Goal: Task Accomplishment & Management: Use online tool/utility

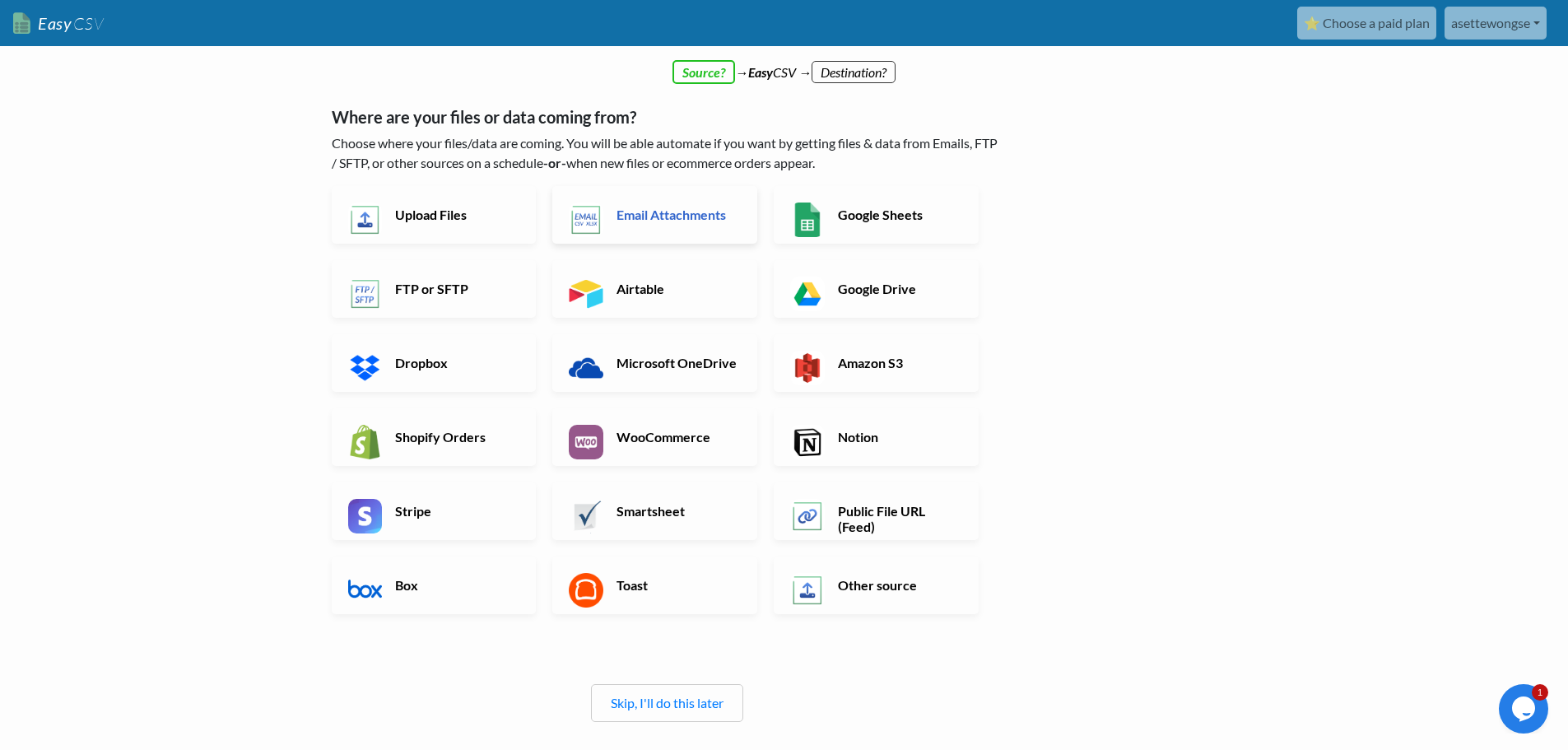
click at [673, 218] on h6 "Email Attachments" at bounding box center [676, 214] width 129 height 16
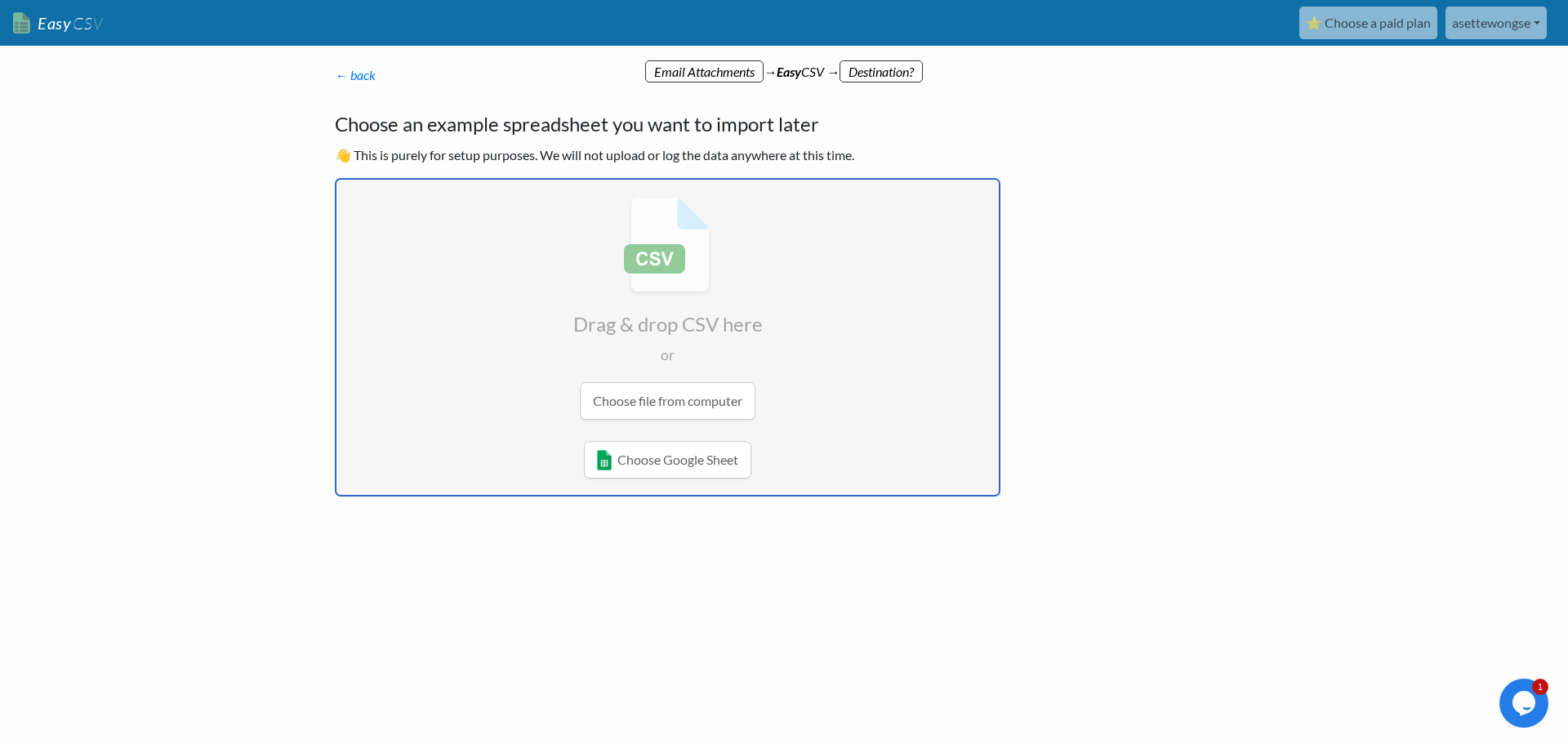
type input "C:\fakepath\Untitled spreadsheet - Sheet1.csv"
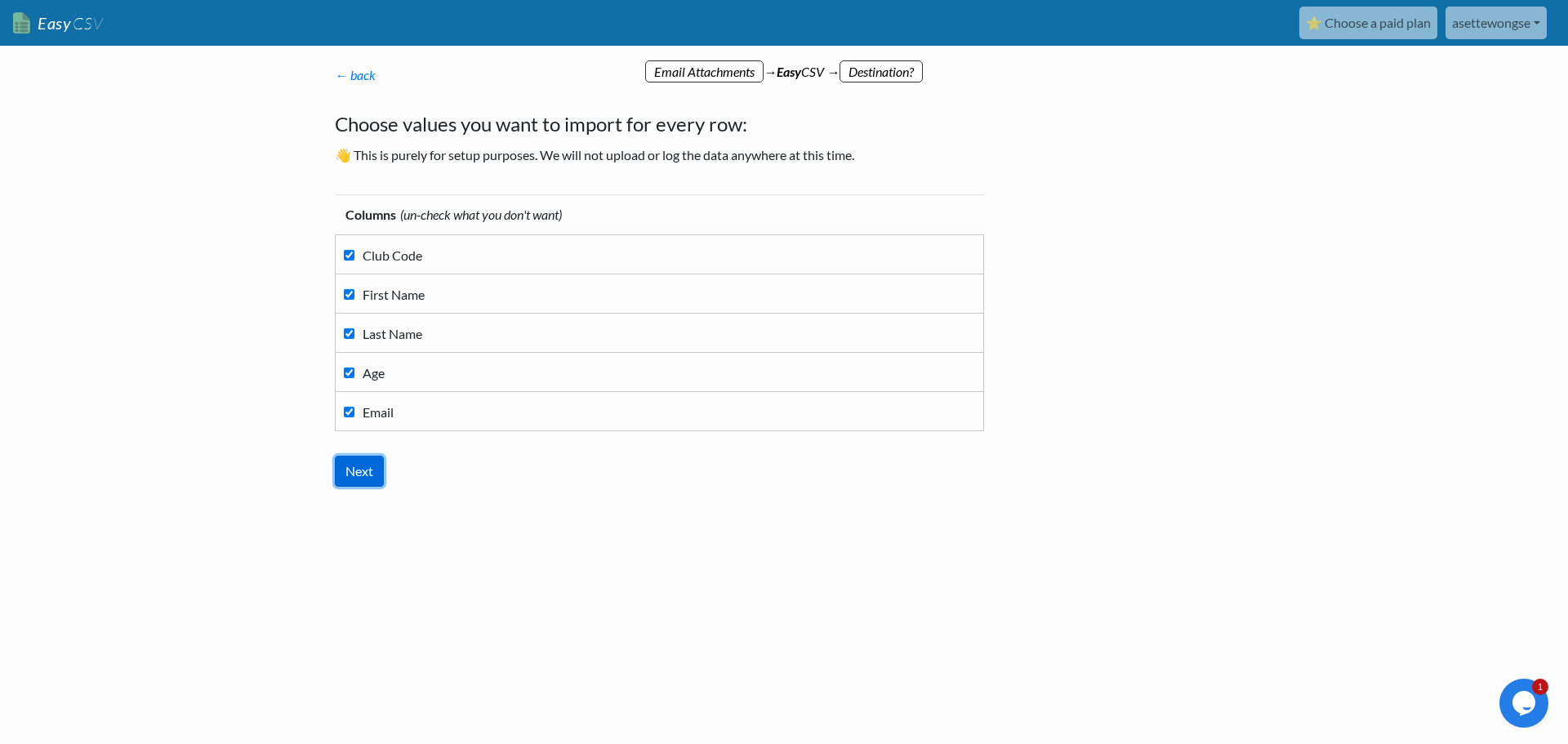
click at [371, 475] on input "Next" at bounding box center [359, 471] width 49 height 31
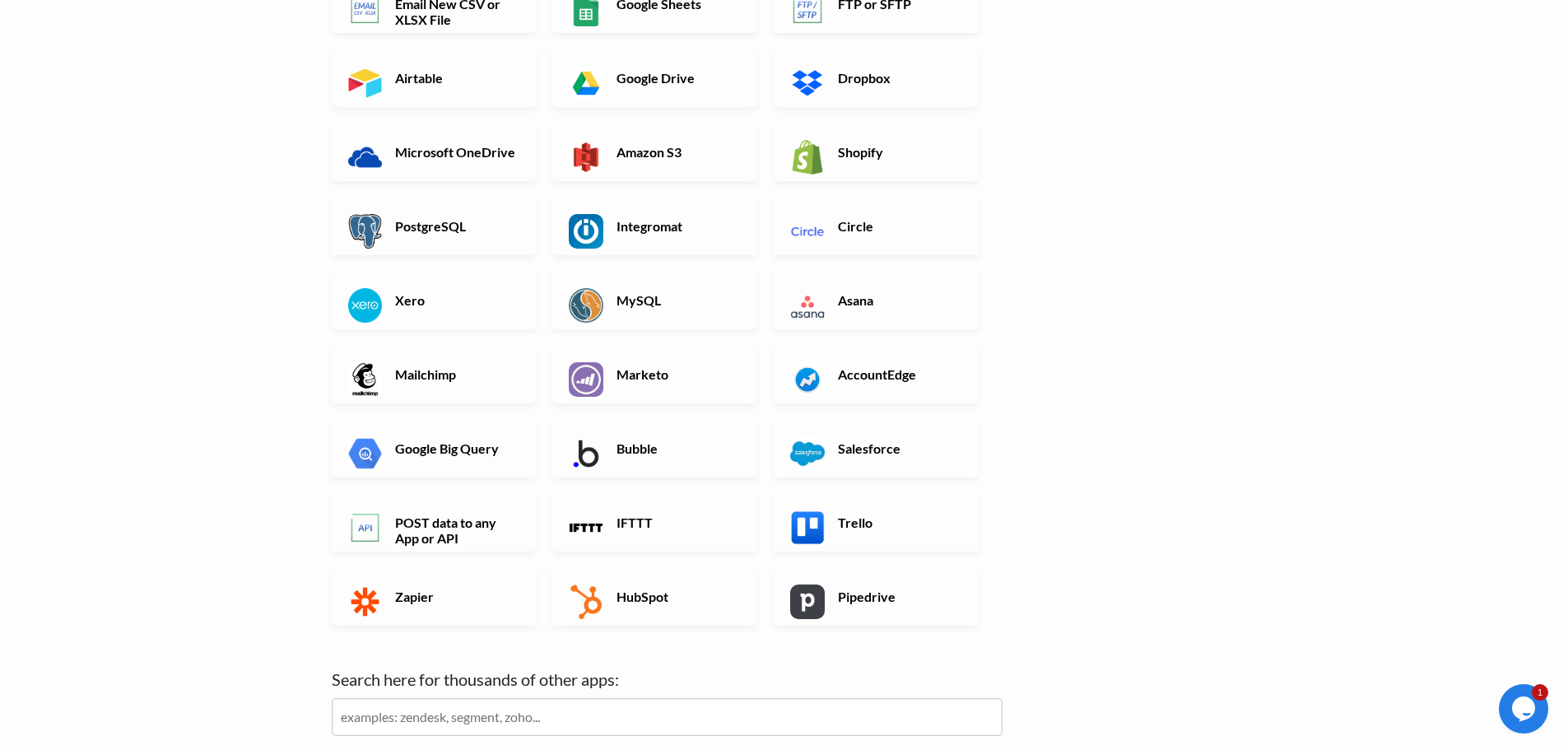
scroll to position [329, 0]
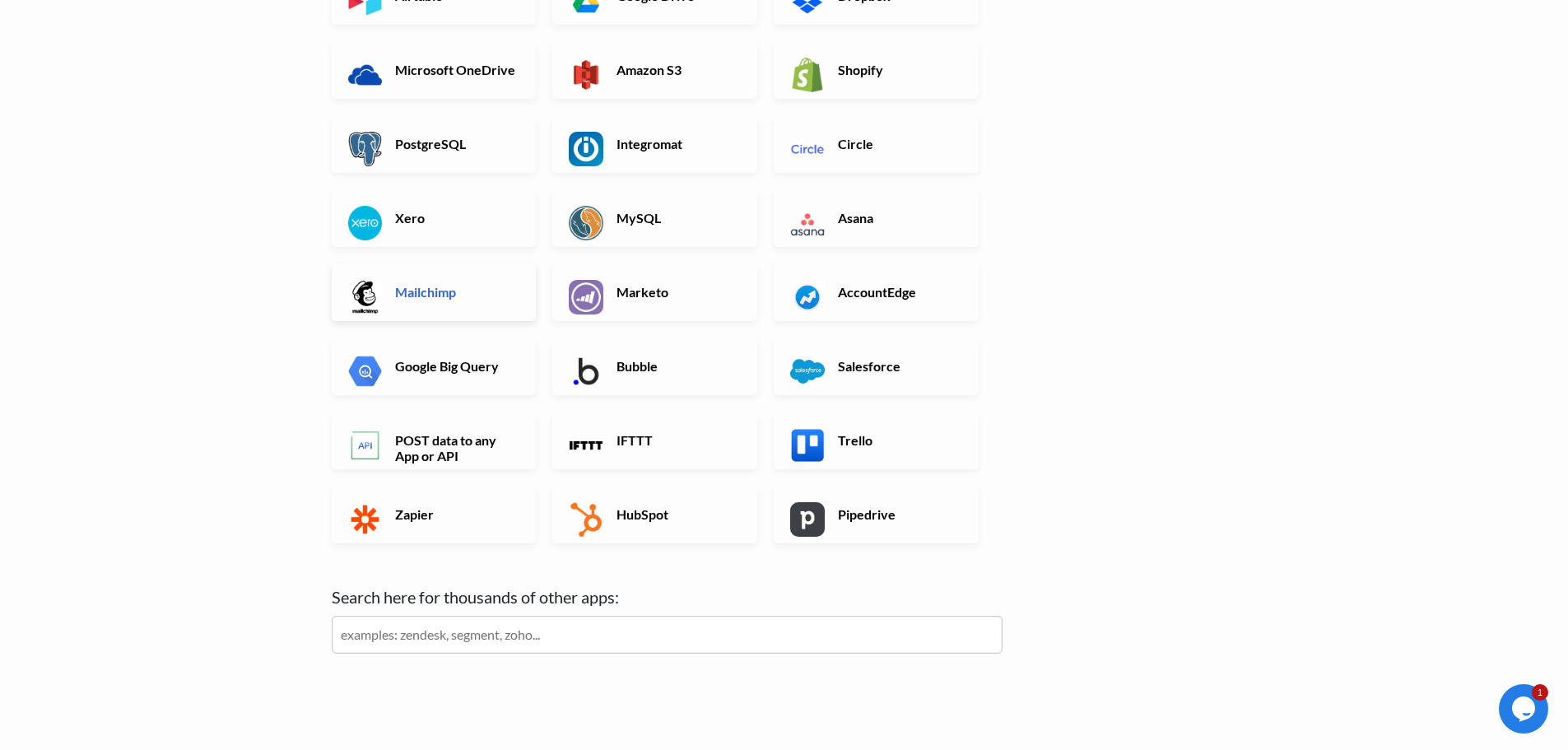
click at [423, 297] on h6 "Mailchimp" at bounding box center [455, 292] width 129 height 16
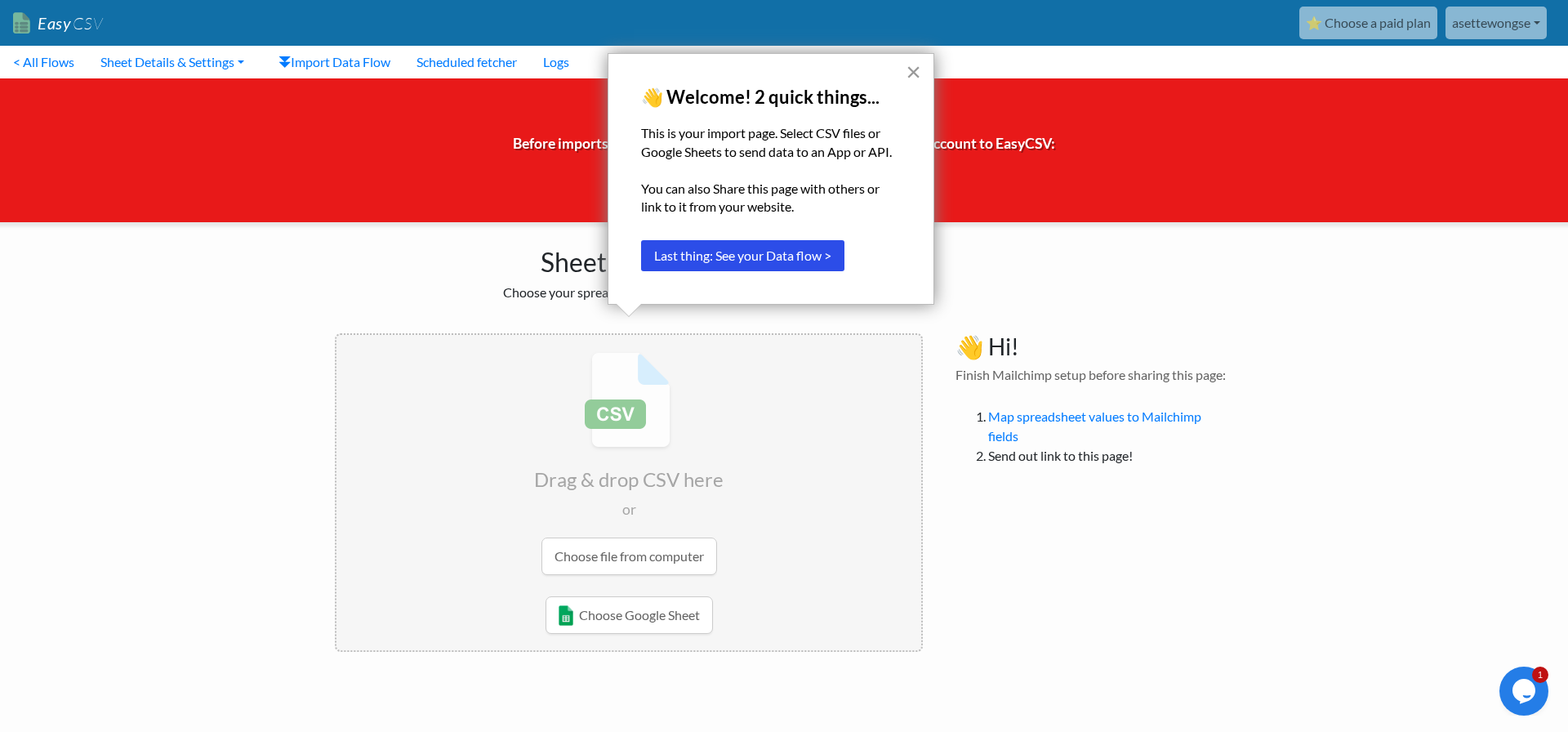
click at [913, 76] on button "×" at bounding box center [913, 71] width 15 height 26
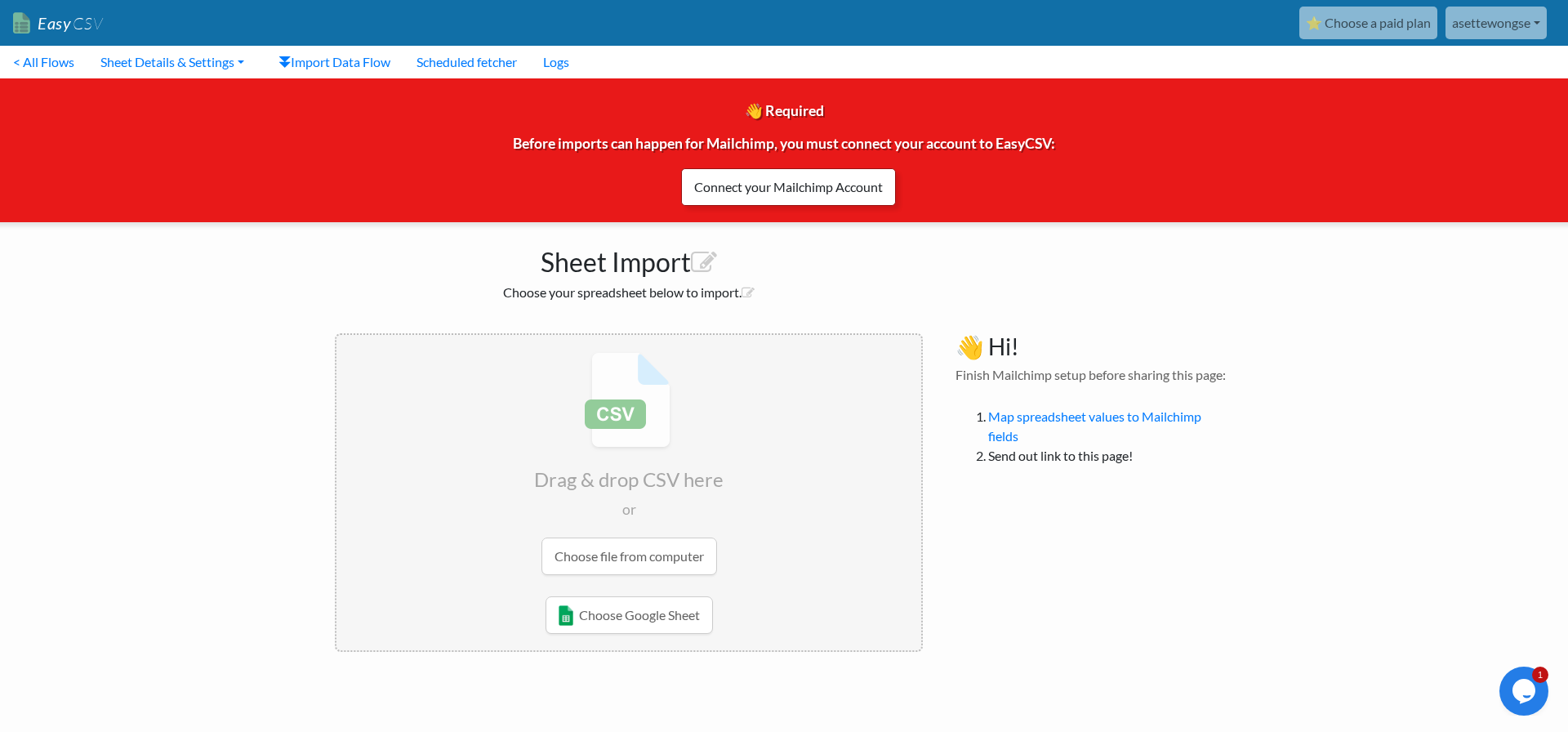
click at [778, 184] on link "Connect your Mailchimp Account" at bounding box center [789, 188] width 215 height 38
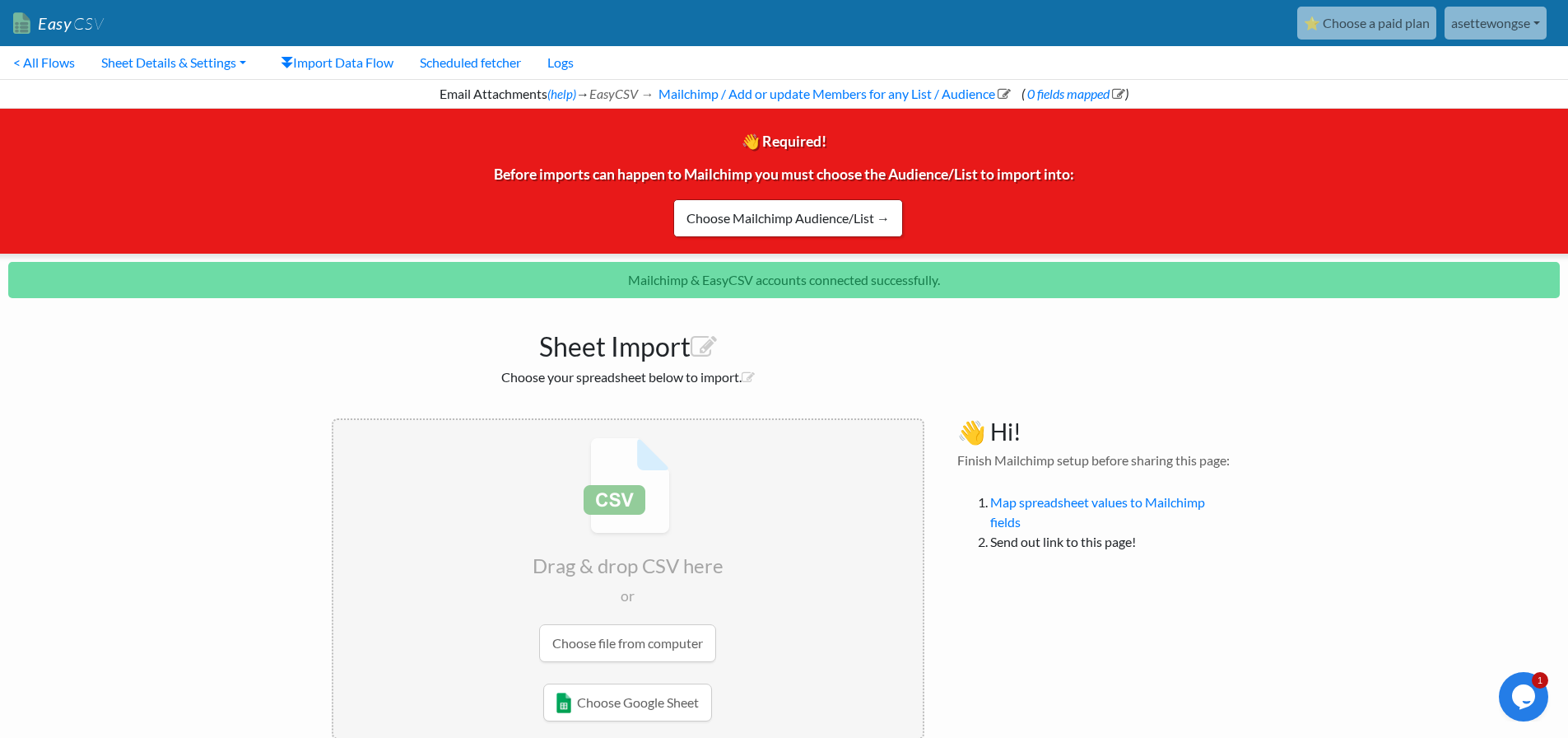
scroll to position [31, 0]
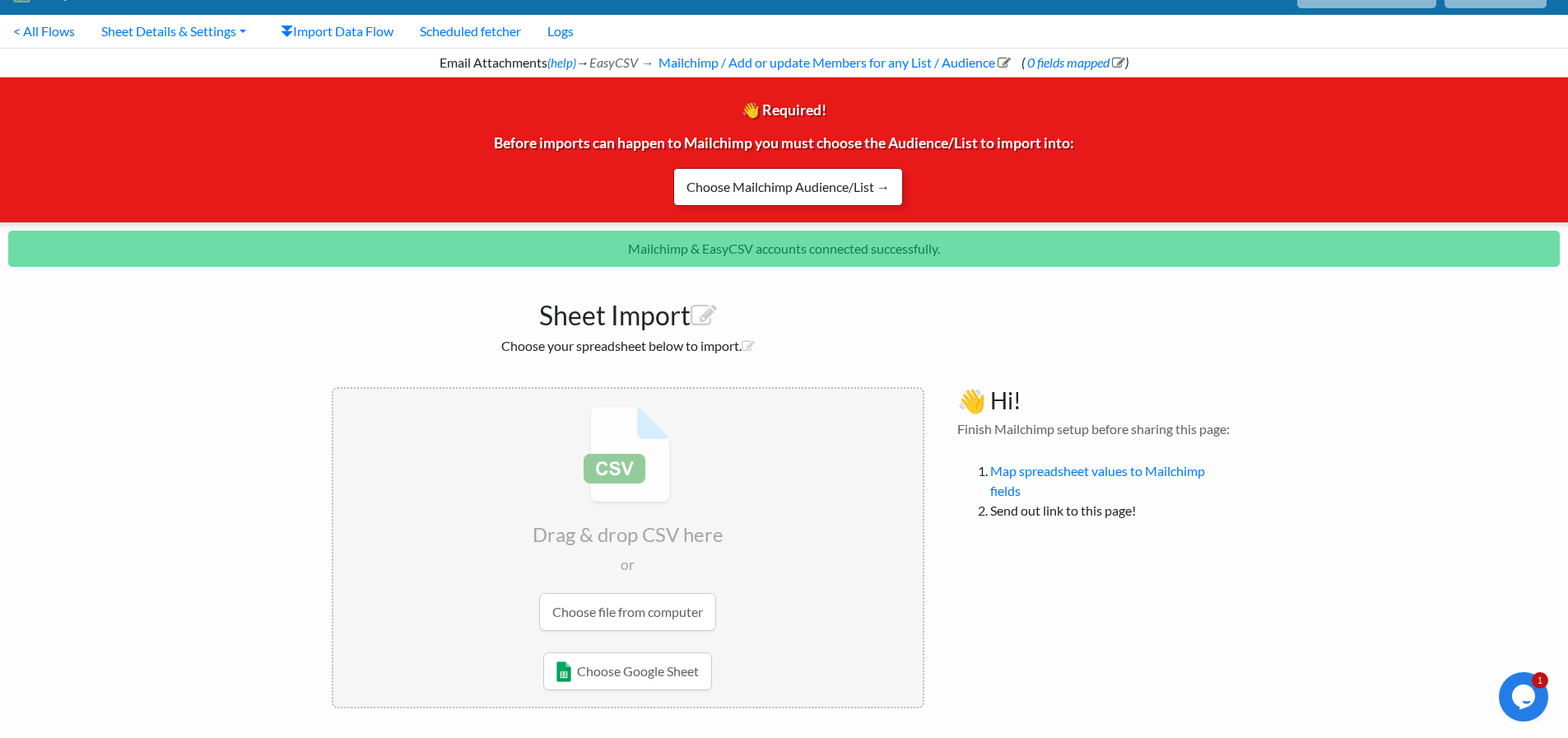
click at [890, 187] on link "Choose Mailchimp Audience/List →" at bounding box center [788, 187] width 230 height 38
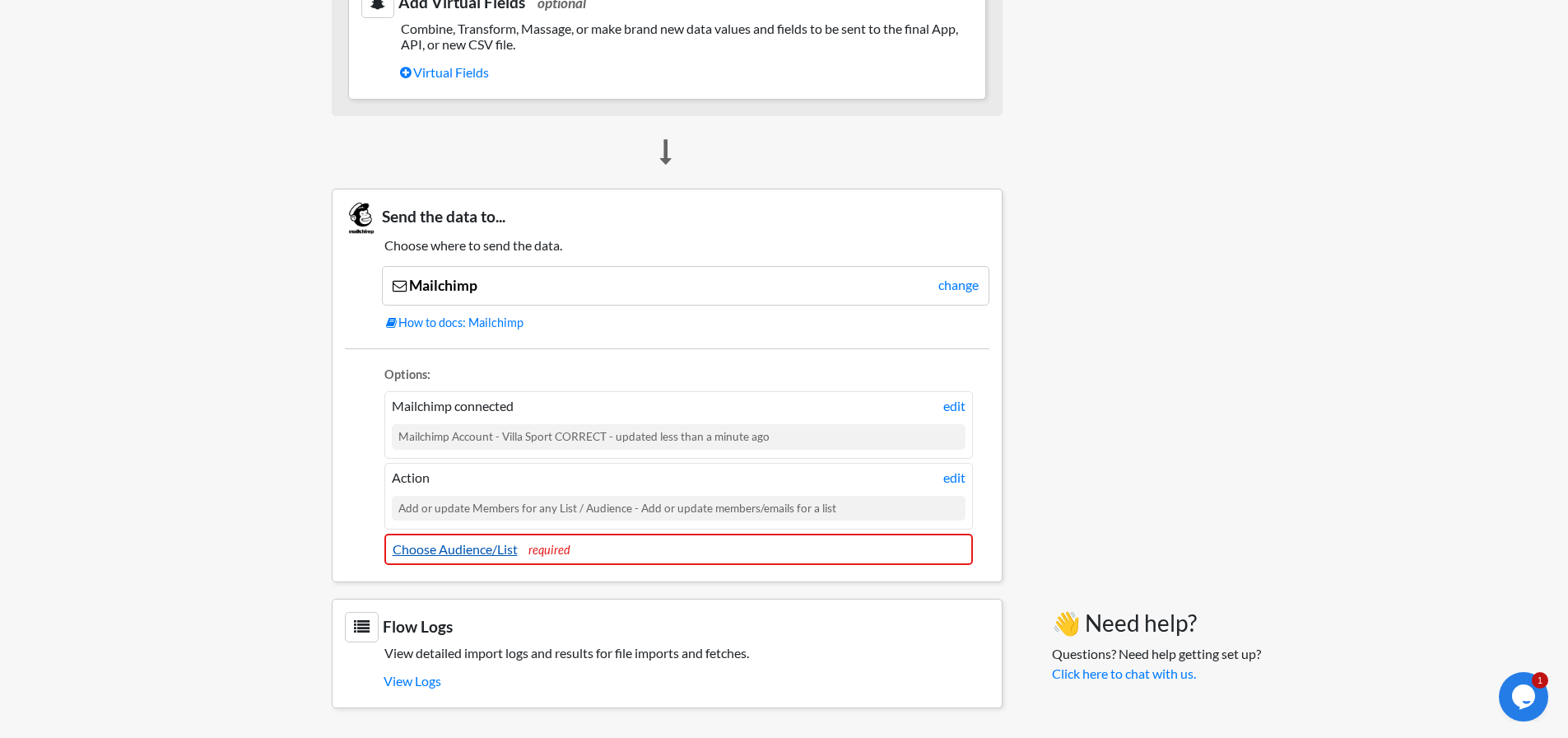
click at [508, 551] on link "Choose Audience/List" at bounding box center [455, 549] width 125 height 16
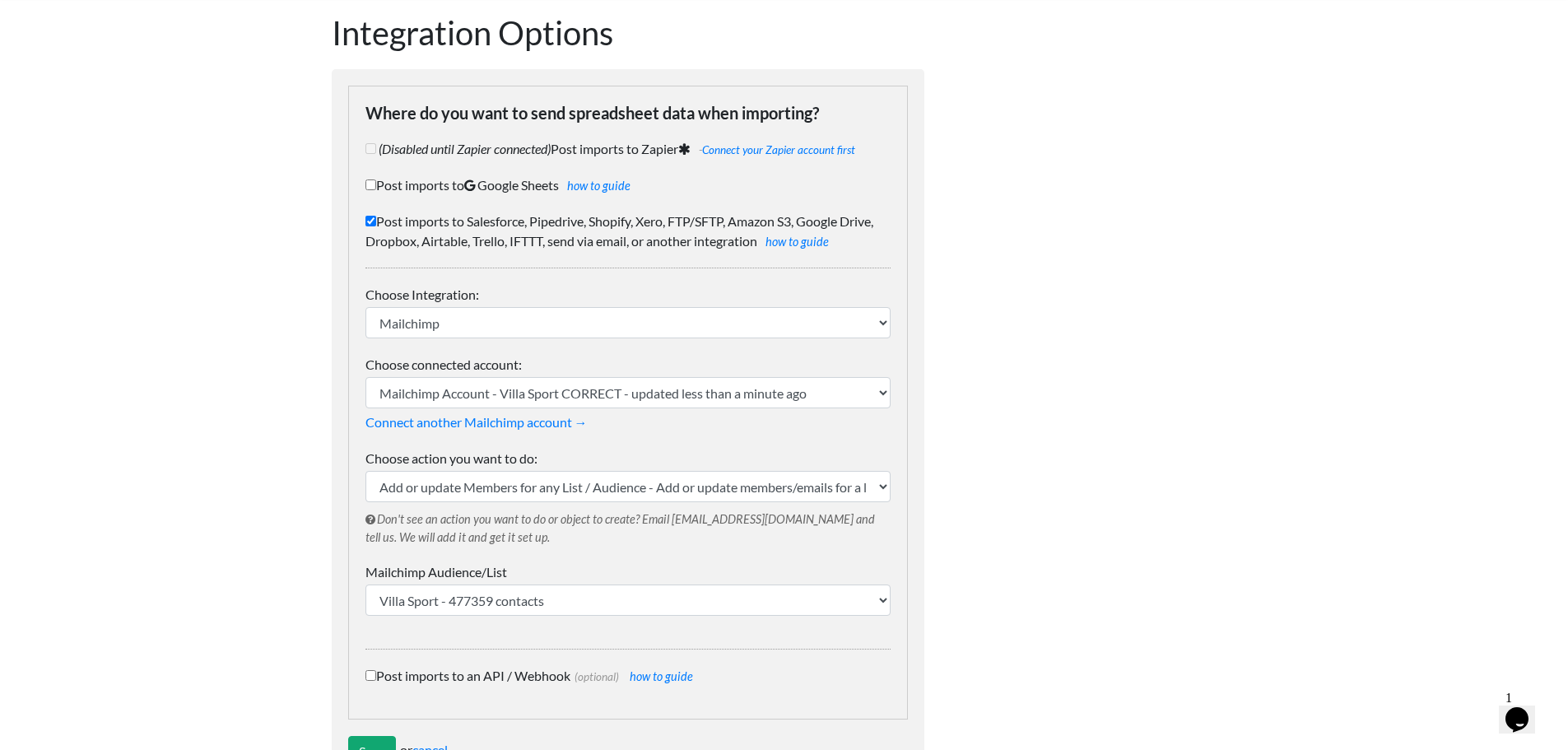
scroll to position [146, 0]
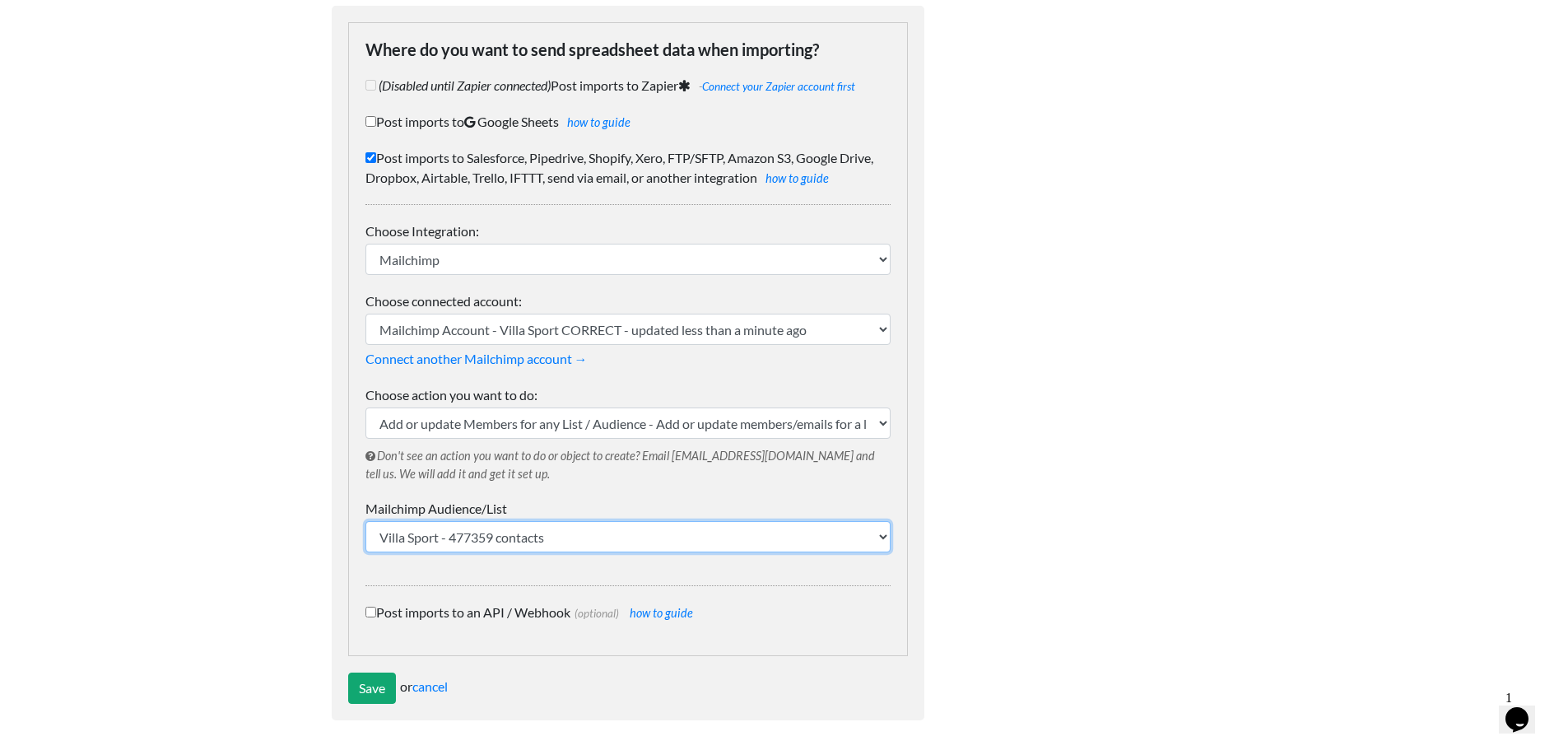
click at [883, 537] on select "Villa Sport - 477359 contacts" at bounding box center [628, 537] width 525 height 31
click at [1068, 521] on div "Dynamic Value Syntax Copy & paste the text from the right-column below into you…" at bounding box center [1096, 335] width 313 height 804
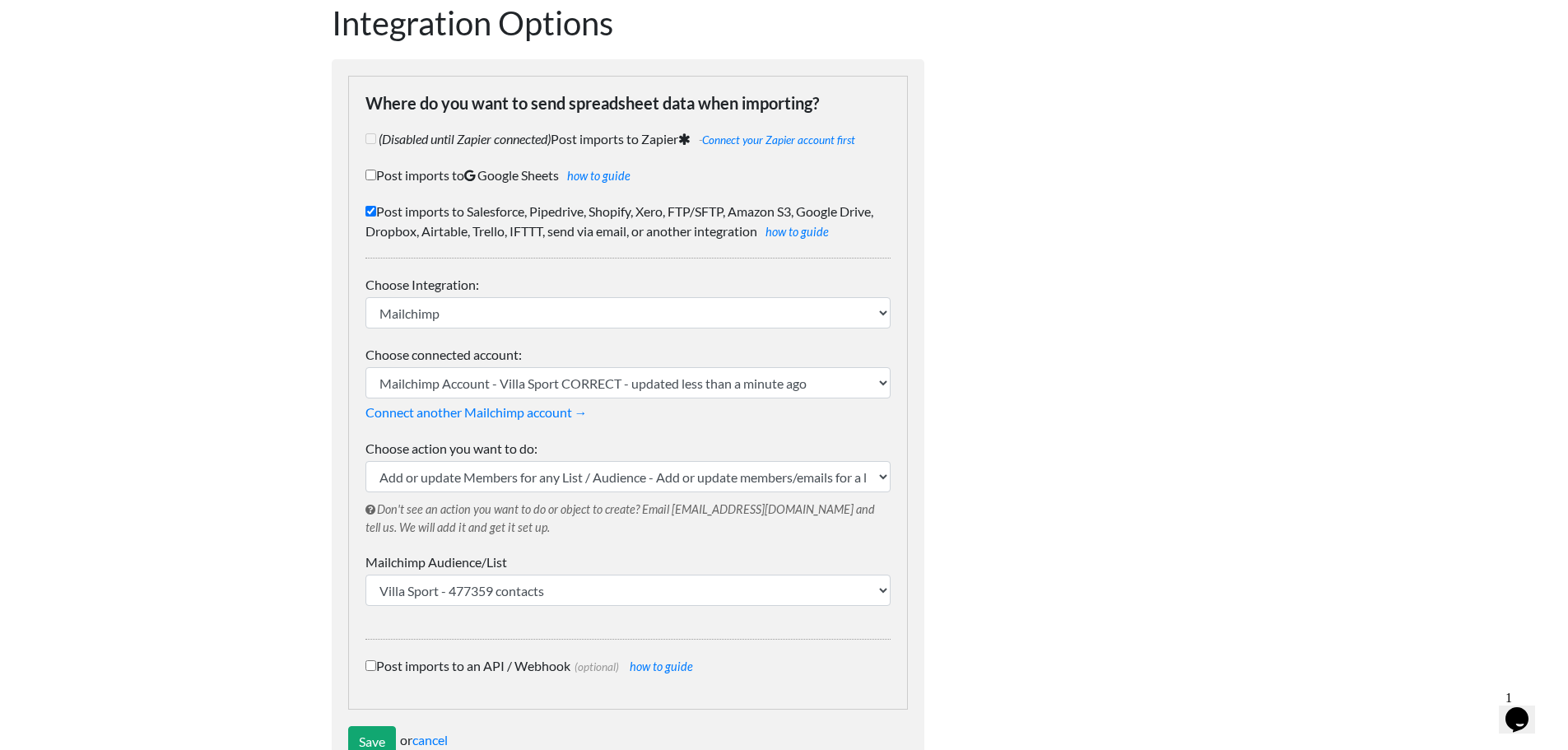
scroll to position [63, 0]
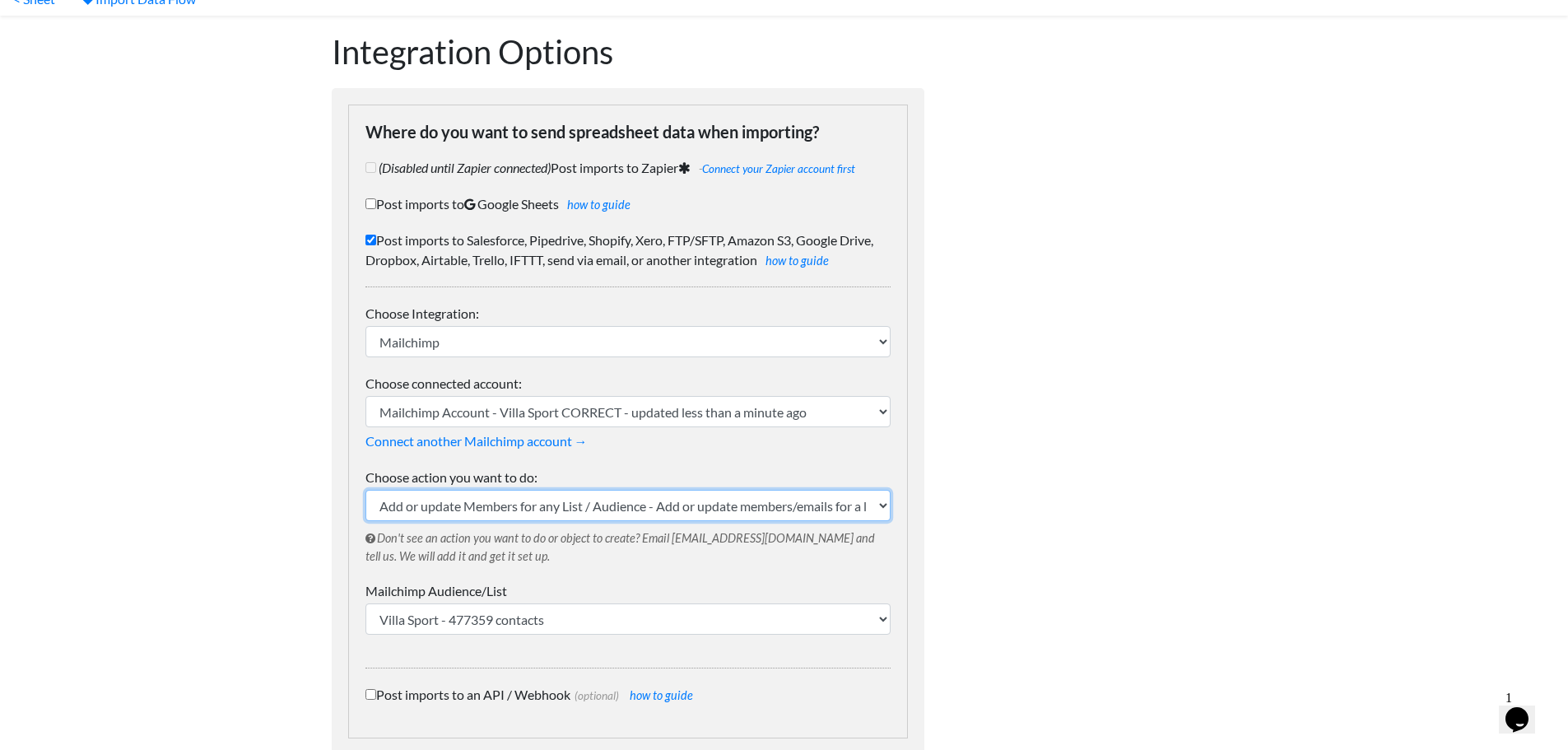
click at [880, 505] on select "Add or update Members for any List / Audience - Add or update members/emails fo…" at bounding box center [628, 505] width 525 height 31
click at [999, 529] on div "Dynamic Value Syntax Copy & paste the text from the right-column below into you…" at bounding box center [1096, 417] width 313 height 804
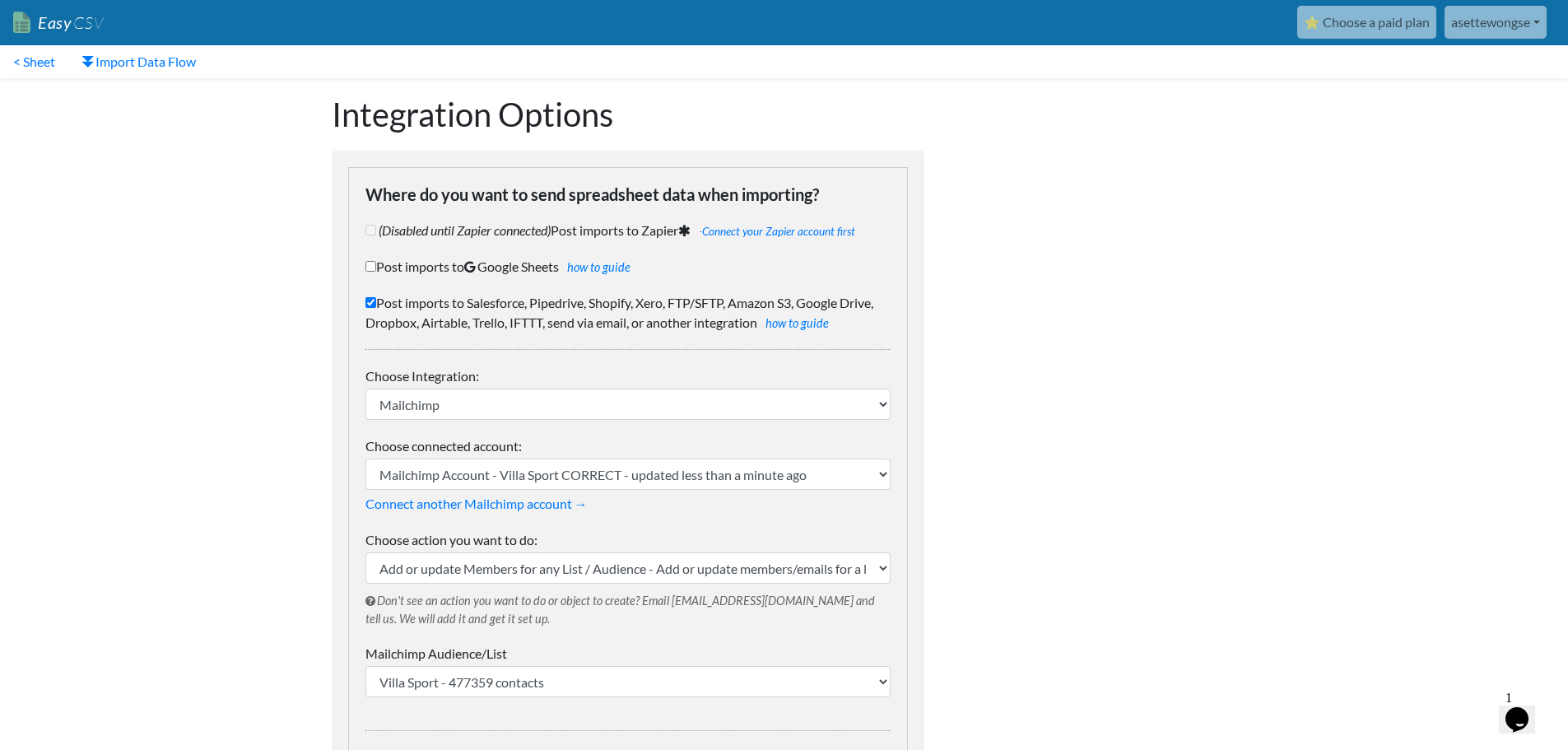
scroll to position [0, 0]
click at [376, 299] on label "Post imports to Salesforce, Pipedrive, Shopify, Xero, FTP/SFTP, Amazon S3, Goog…" at bounding box center [628, 314] width 525 height 40
click at [376, 299] on input "Post imports to Salesforce, Pipedrive, Shopify, Xero, FTP/SFTP, Amazon S3, Goog…" at bounding box center [371, 303] width 10 height 10
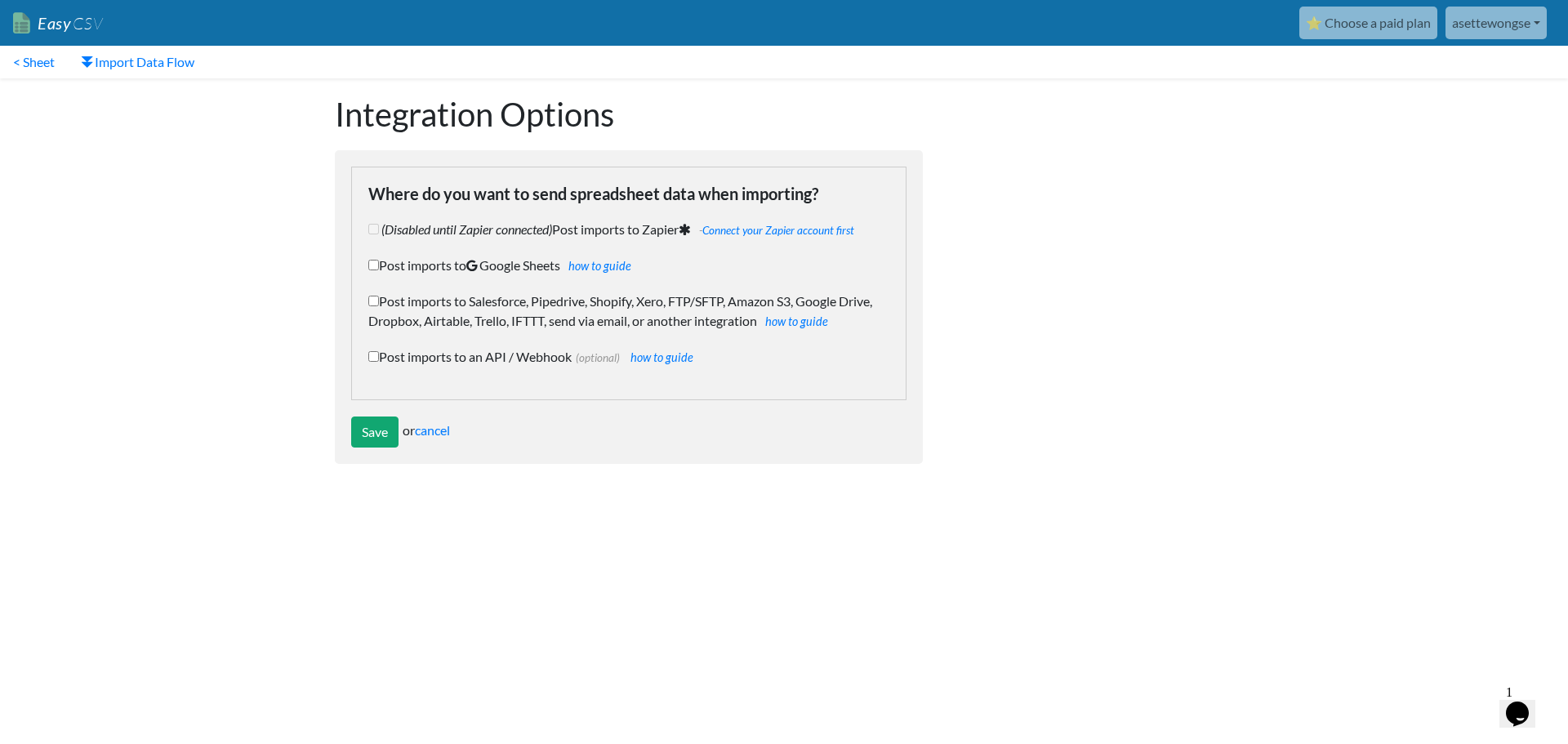
click at [378, 298] on input "Post imports to Salesforce, Pipedrive, Shopify, Xero, FTP/SFTP, Amazon S3, Goog…" at bounding box center [373, 301] width 10 height 10
checkbox input "true"
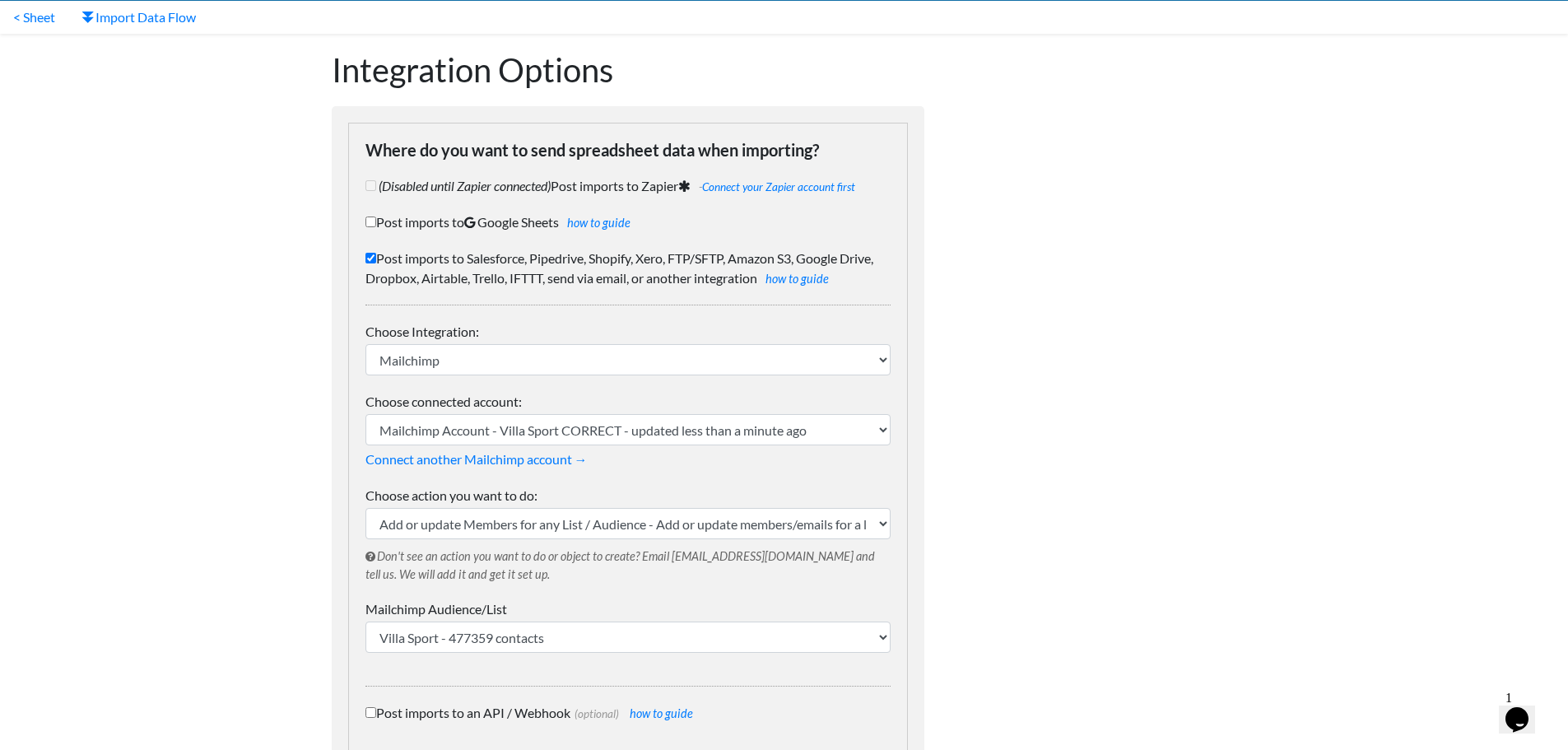
scroll to position [82, 0]
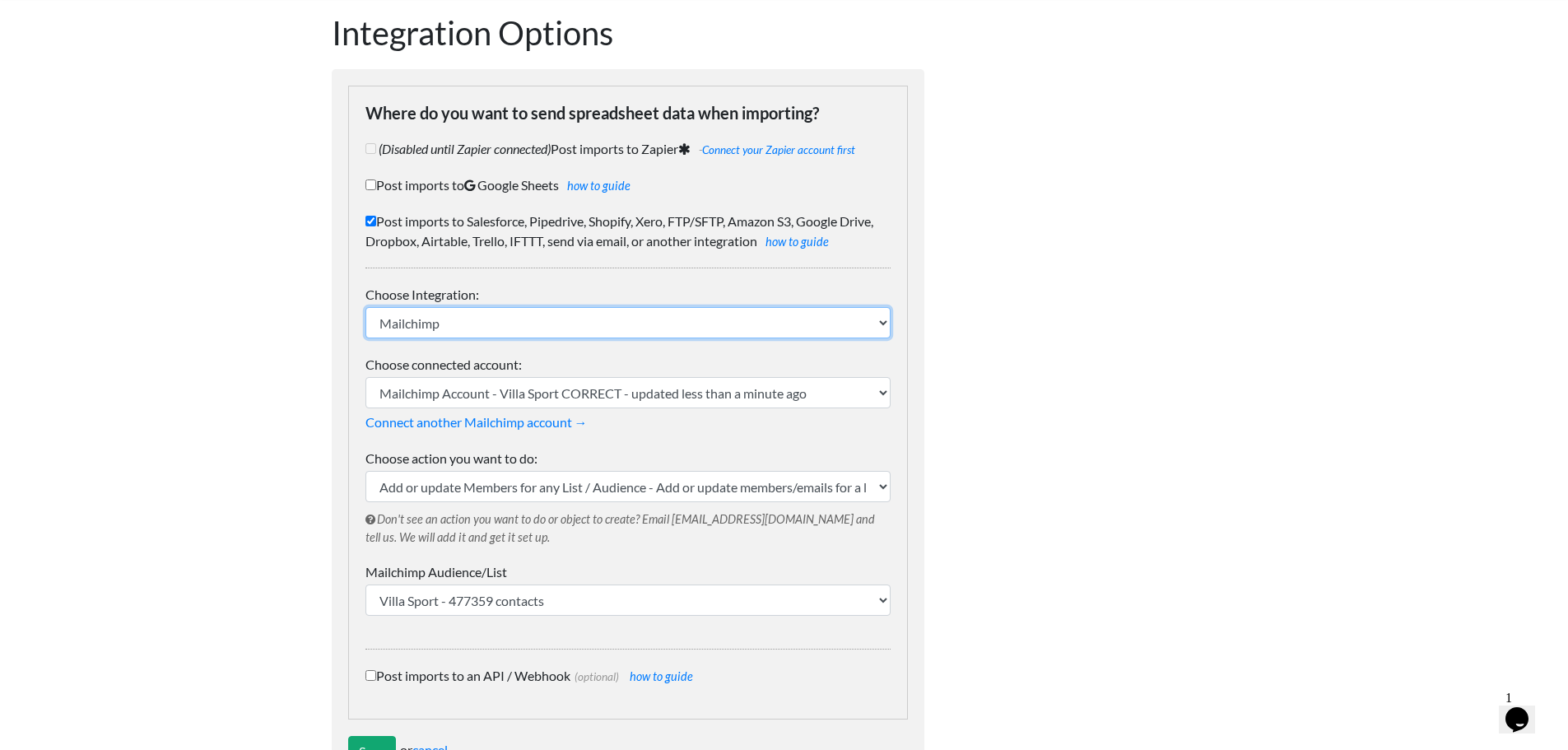
click at [524, 331] on select "IFTTT FTP or SFTP Amazon S3 HubSpot Google Big Query Salesforce Pipedrive Airta…" at bounding box center [628, 323] width 525 height 31
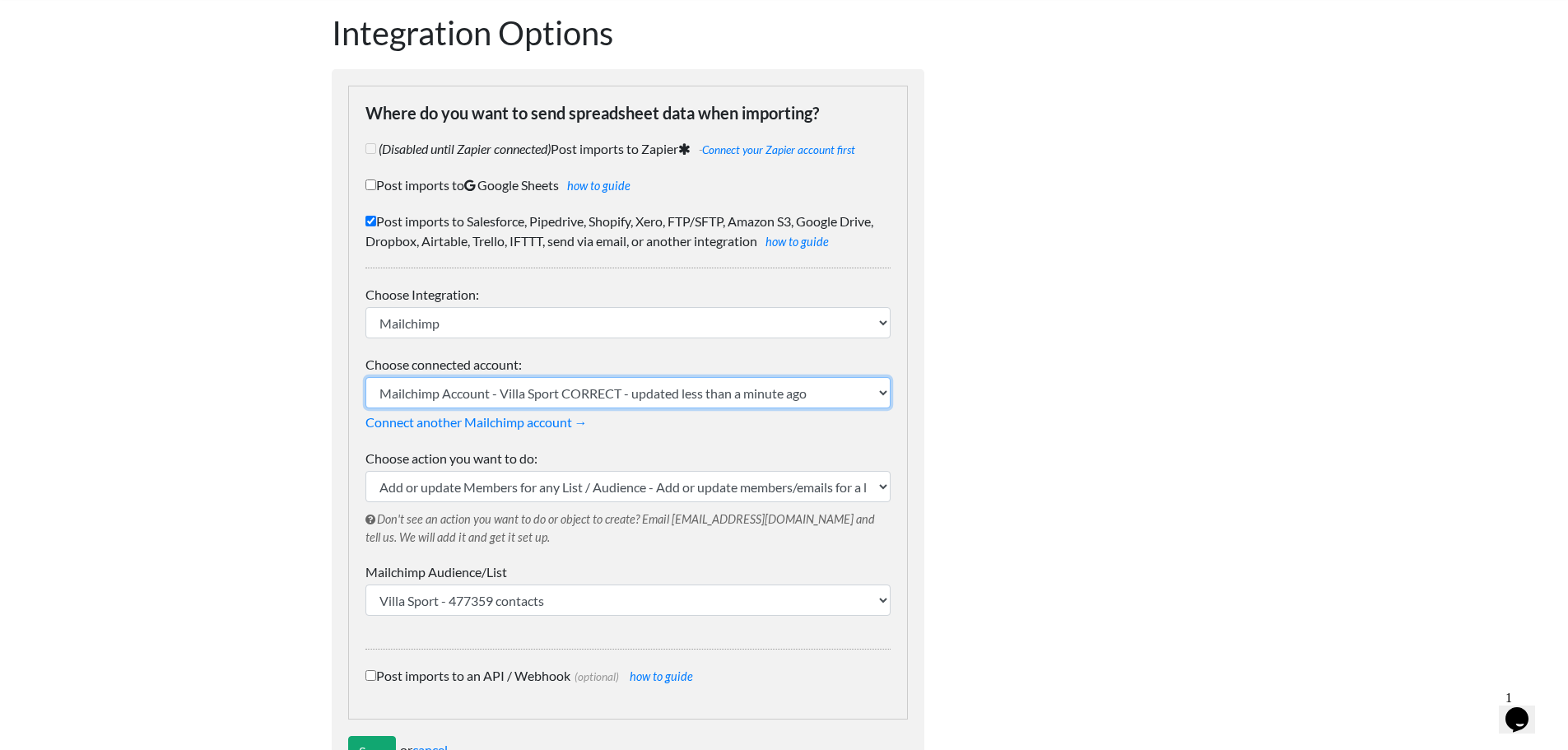
click at [530, 404] on select "Mailchimp Account - Villa Sport CORRECT - updated less than a minute ago" at bounding box center [628, 393] width 525 height 31
click at [530, 400] on select "Mailchimp Account - Villa Sport CORRECT - updated less than a minute ago" at bounding box center [628, 393] width 525 height 31
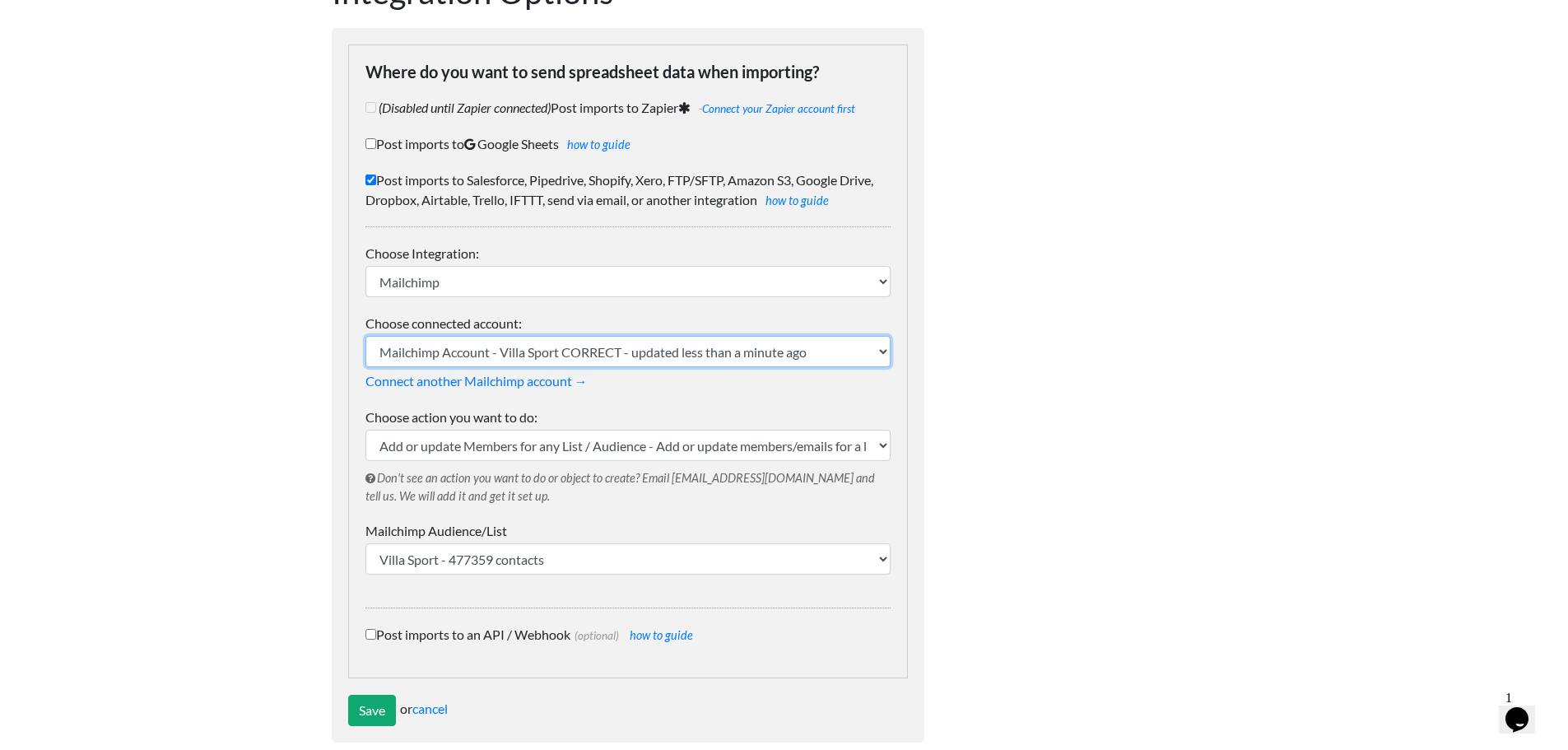
scroll to position [146, 0]
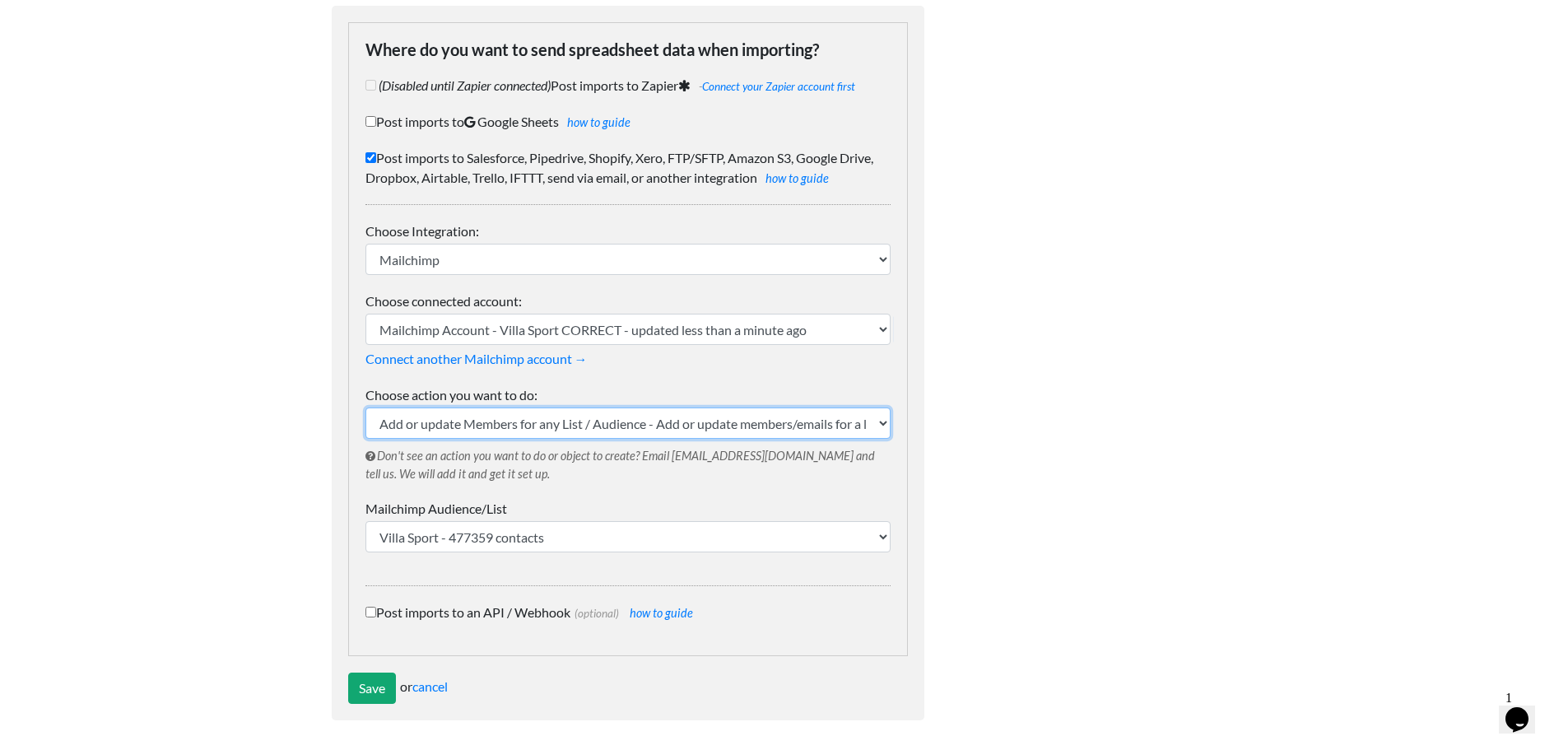
click at [546, 425] on select "Add or update Members for any List / Audience - Add or update members/emails fo…" at bounding box center [628, 423] width 525 height 31
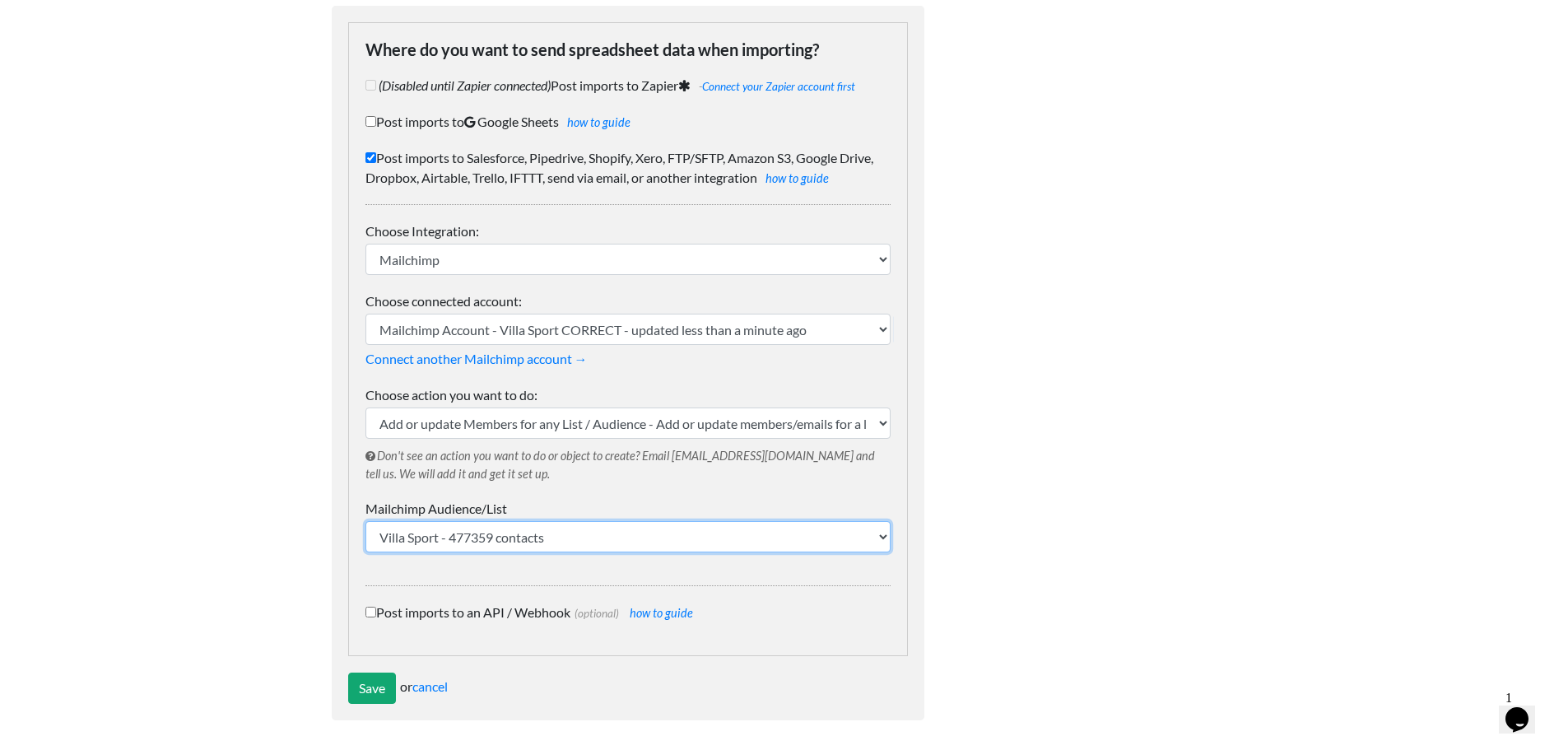
click at [538, 532] on select "Villa Sport - 477359 contacts" at bounding box center [628, 537] width 525 height 31
